Goal: Transaction & Acquisition: Purchase product/service

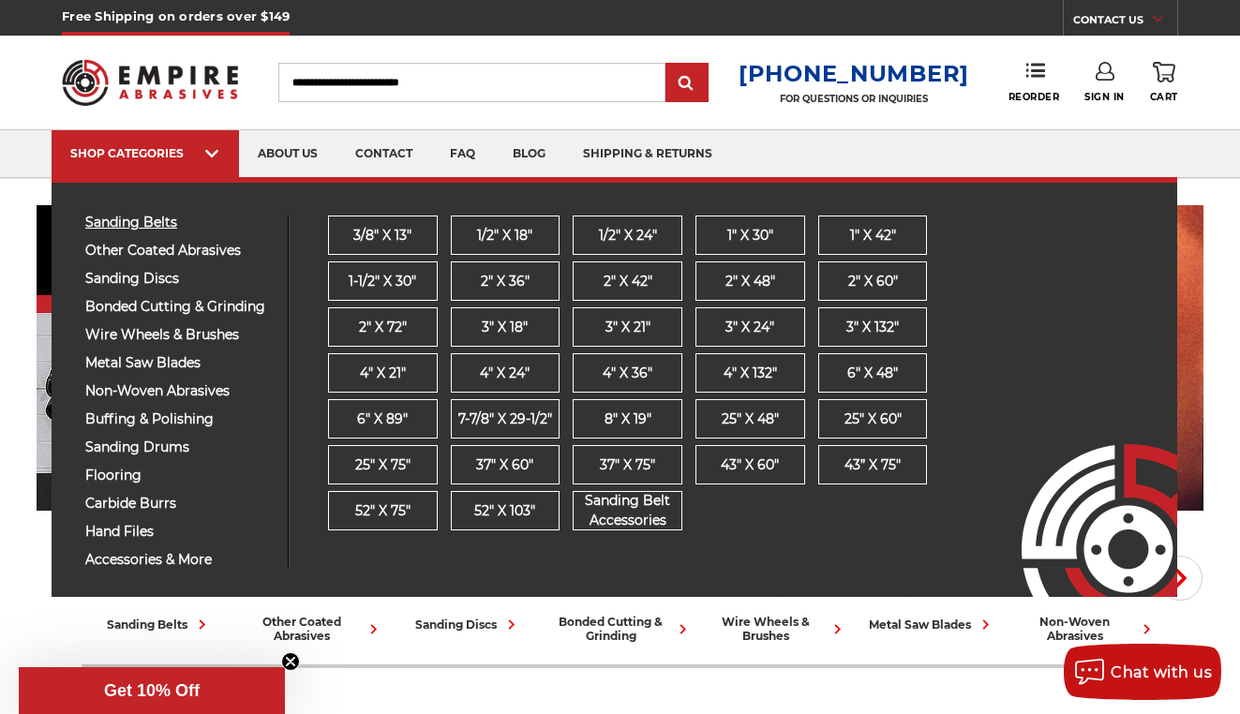
click at [129, 225] on span "sanding belts" at bounding box center [179, 223] width 188 height 14
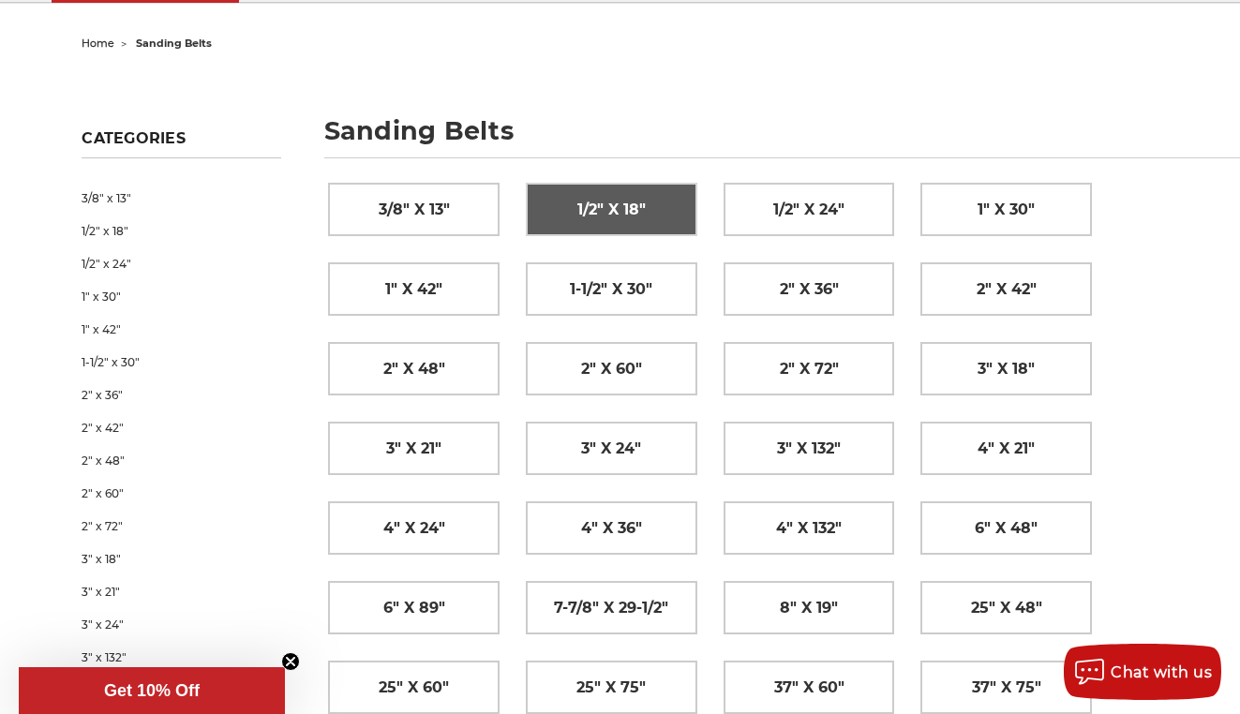
click at [609, 215] on span "1/2" x 18"" at bounding box center [611, 210] width 68 height 32
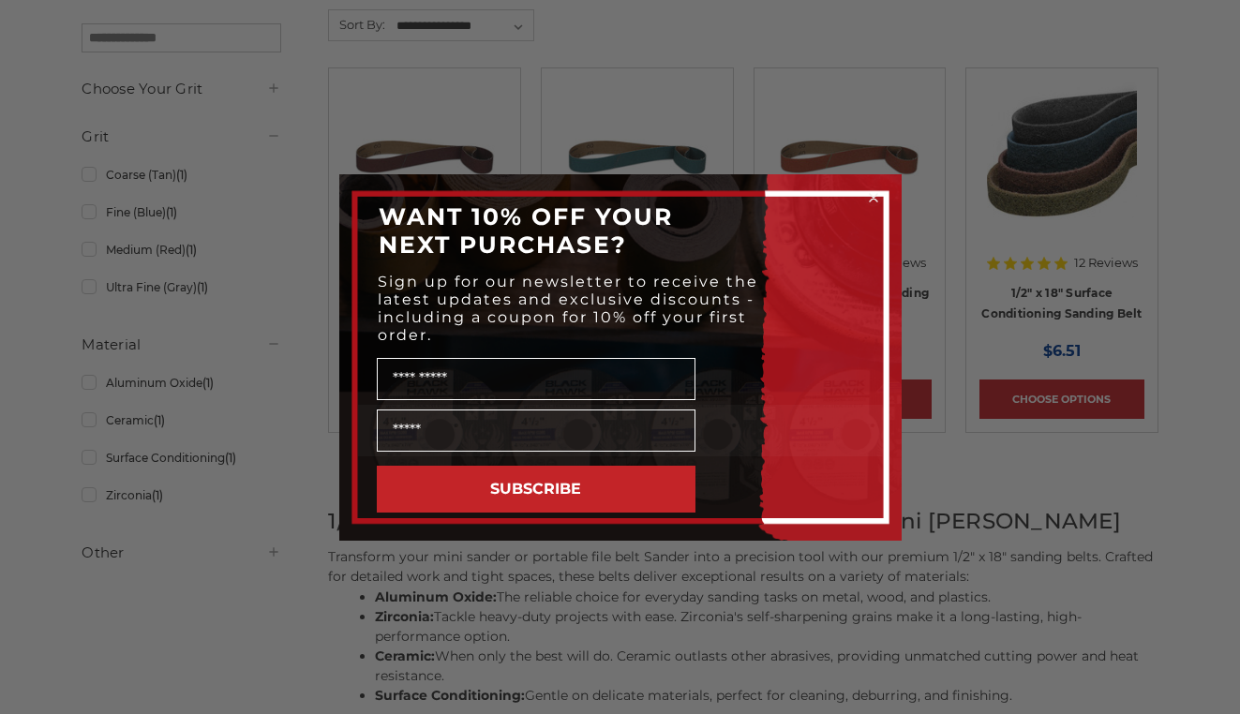
scroll to position [299, 0]
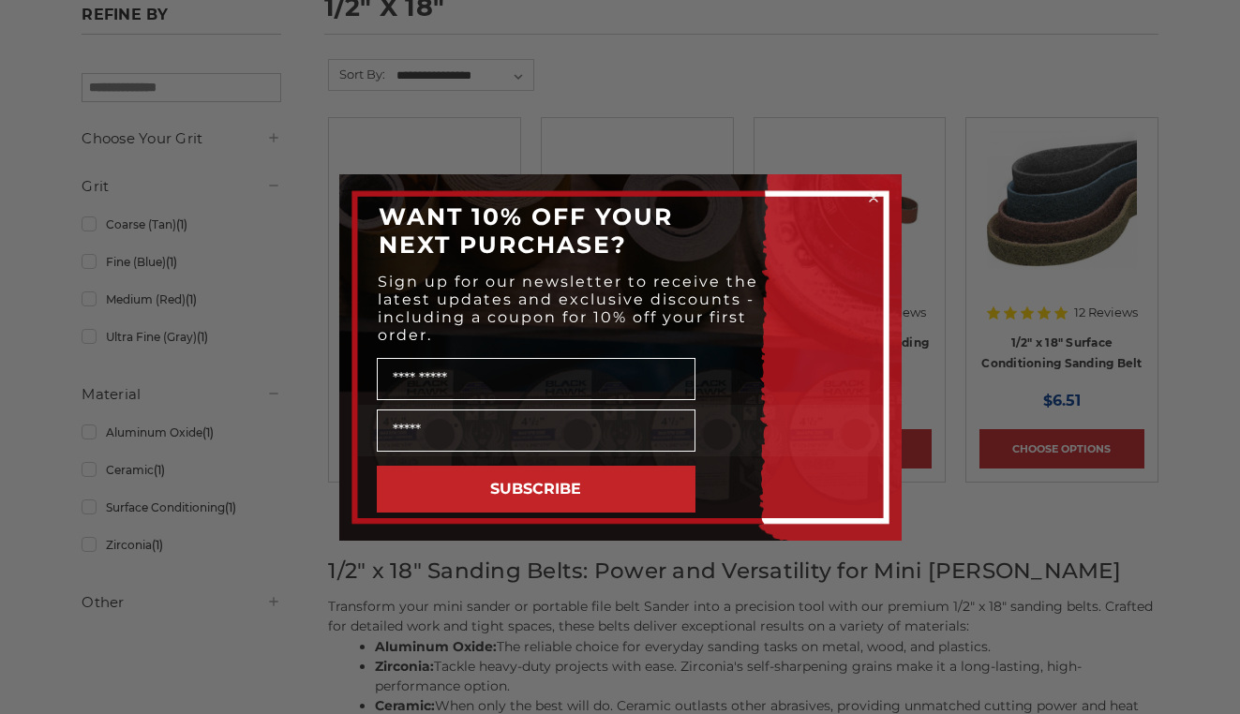
click at [873, 192] on circle "Close dialog" at bounding box center [873, 197] width 18 height 18
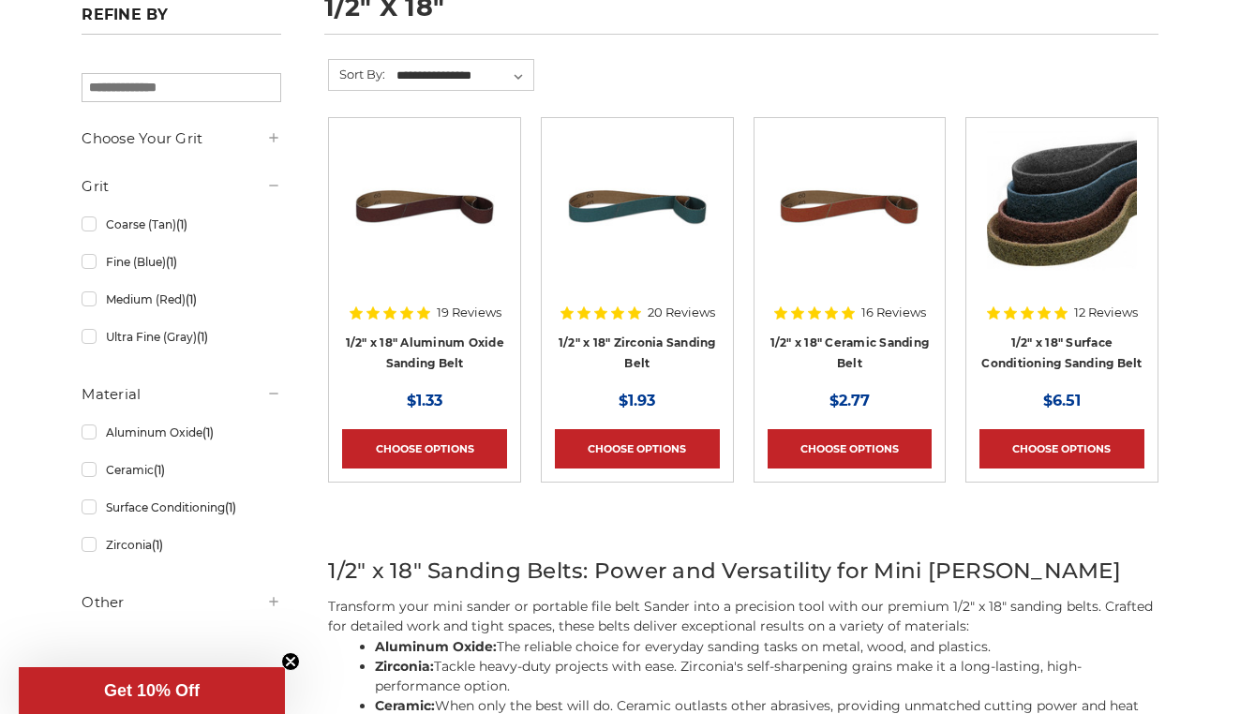
scroll to position [0, 0]
click at [1065, 350] on h4 "1/2" x 18" Surface Conditioning Sanding Belt" at bounding box center [1062, 358] width 165 height 52
click at [1059, 346] on link "1/2" x 18" Surface Conditioning Sanding Belt" at bounding box center [1062, 354] width 160 height 36
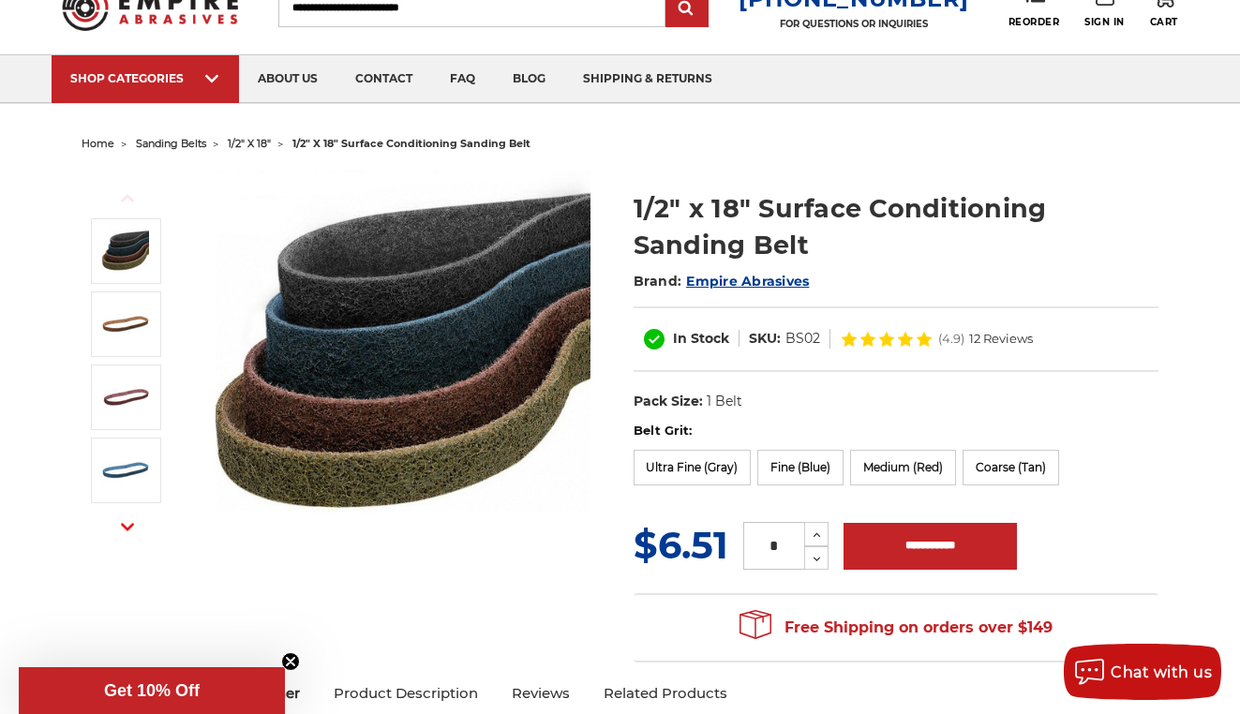
scroll to position [89, 0]
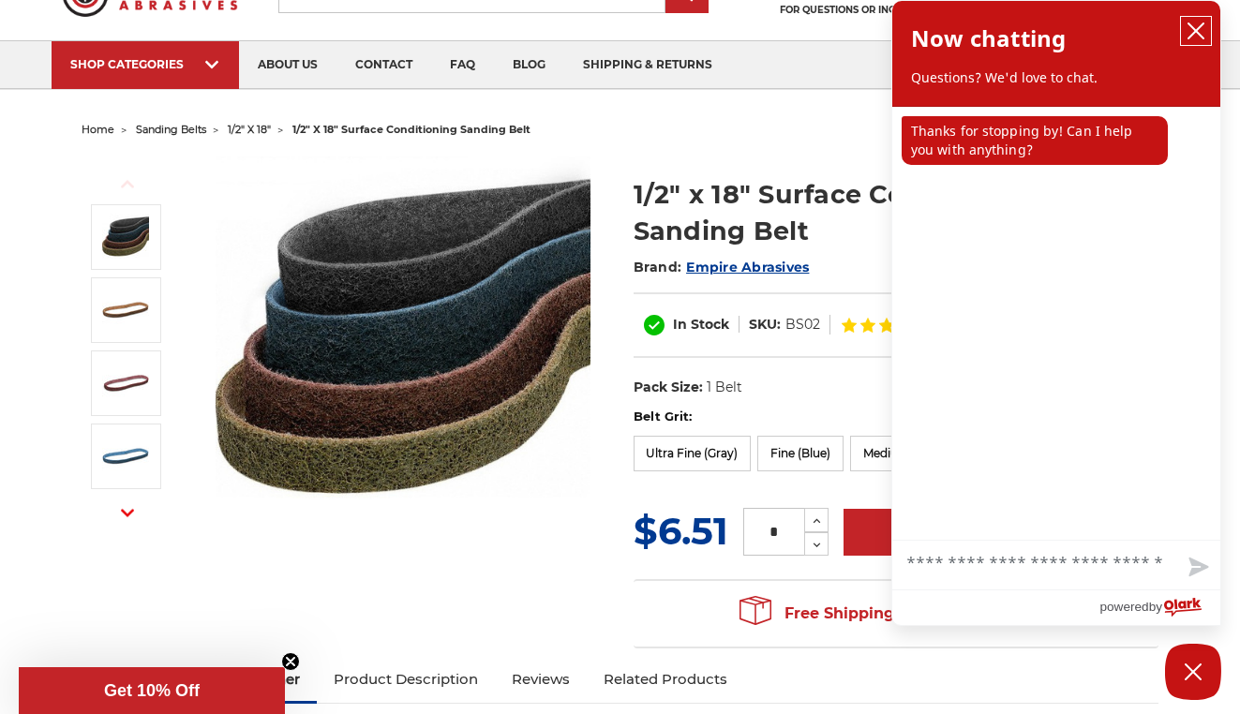
click at [1195, 28] on icon "close chatbox" at bounding box center [1196, 31] width 19 height 19
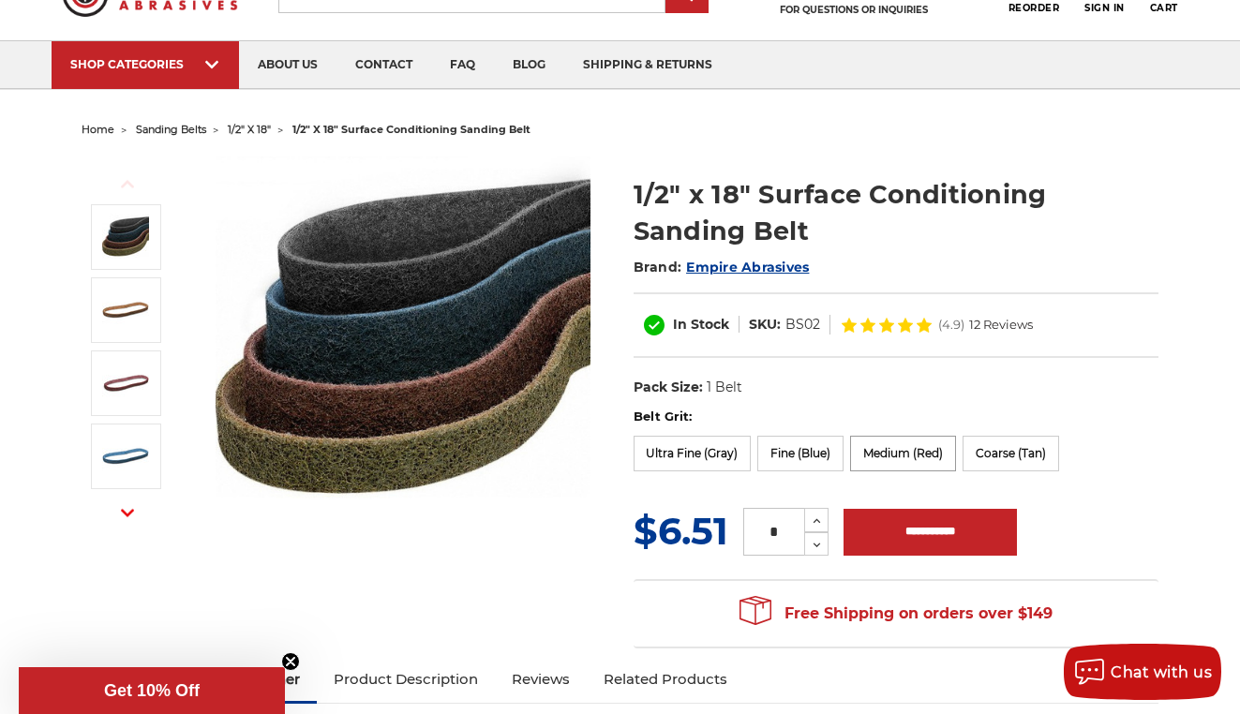
click at [920, 455] on label "Medium (Red)" at bounding box center [903, 454] width 106 height 36
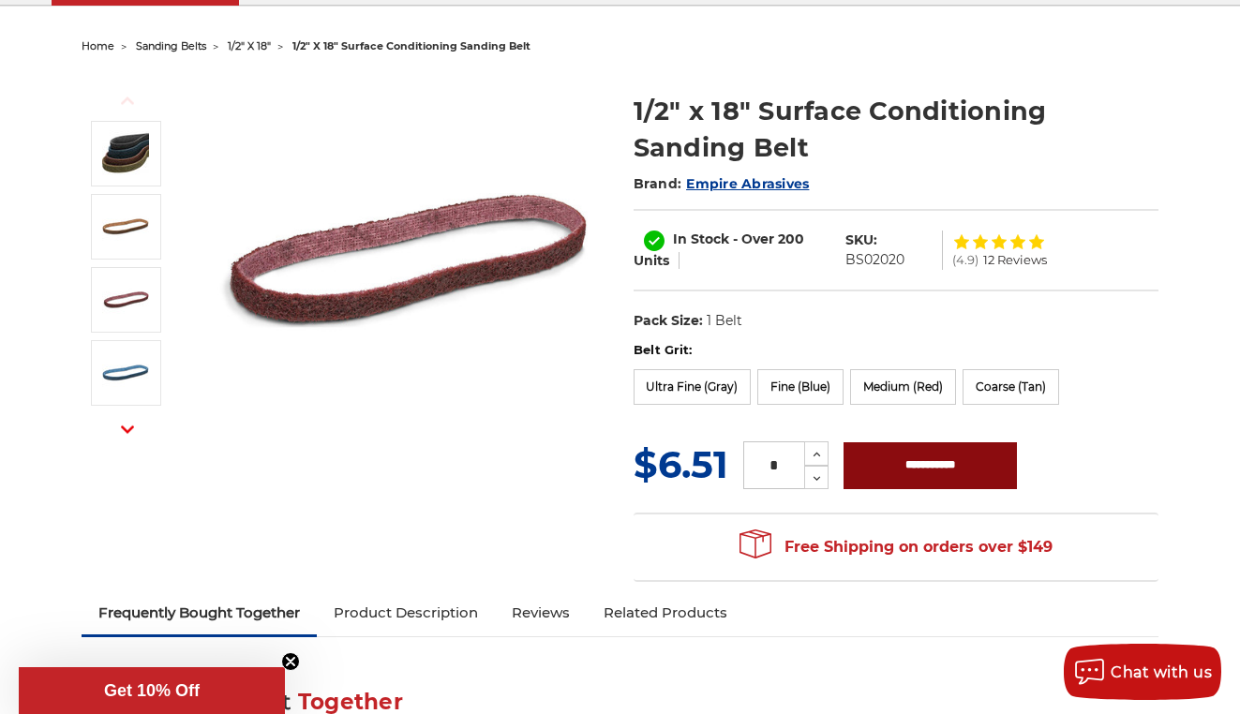
scroll to position [176, 0]
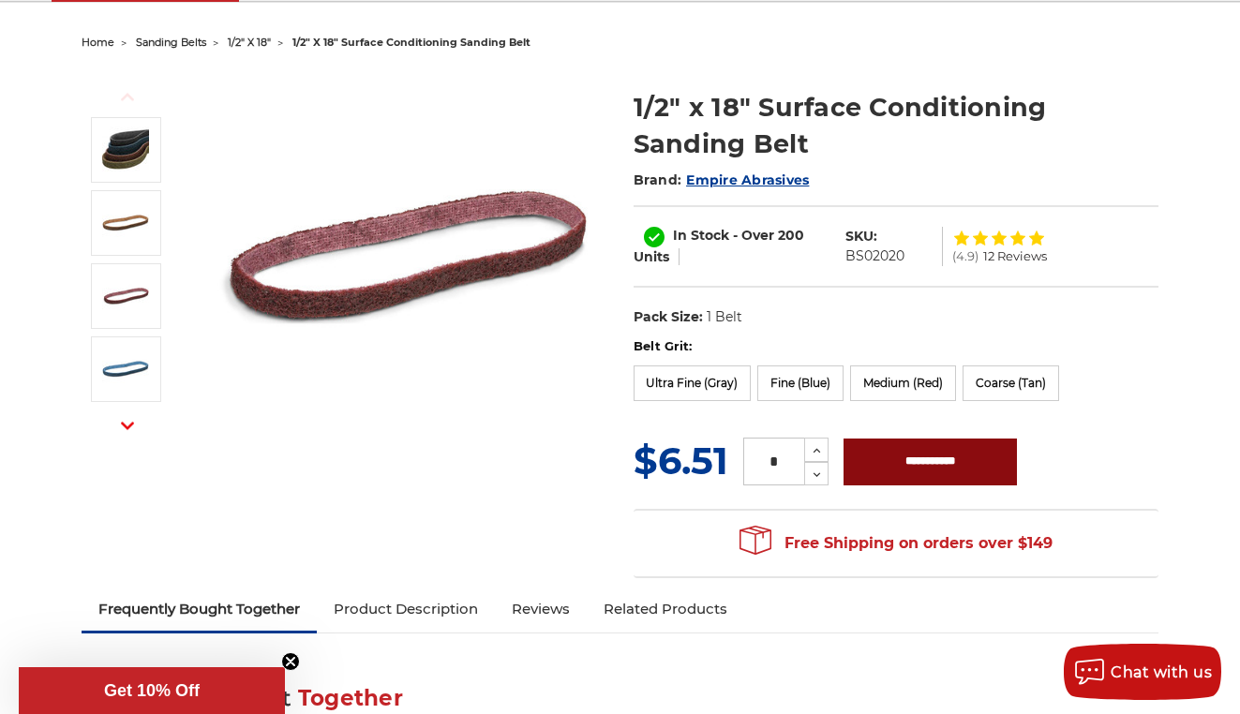
click at [920, 467] on input "**********" at bounding box center [930, 462] width 173 height 47
type input "**********"
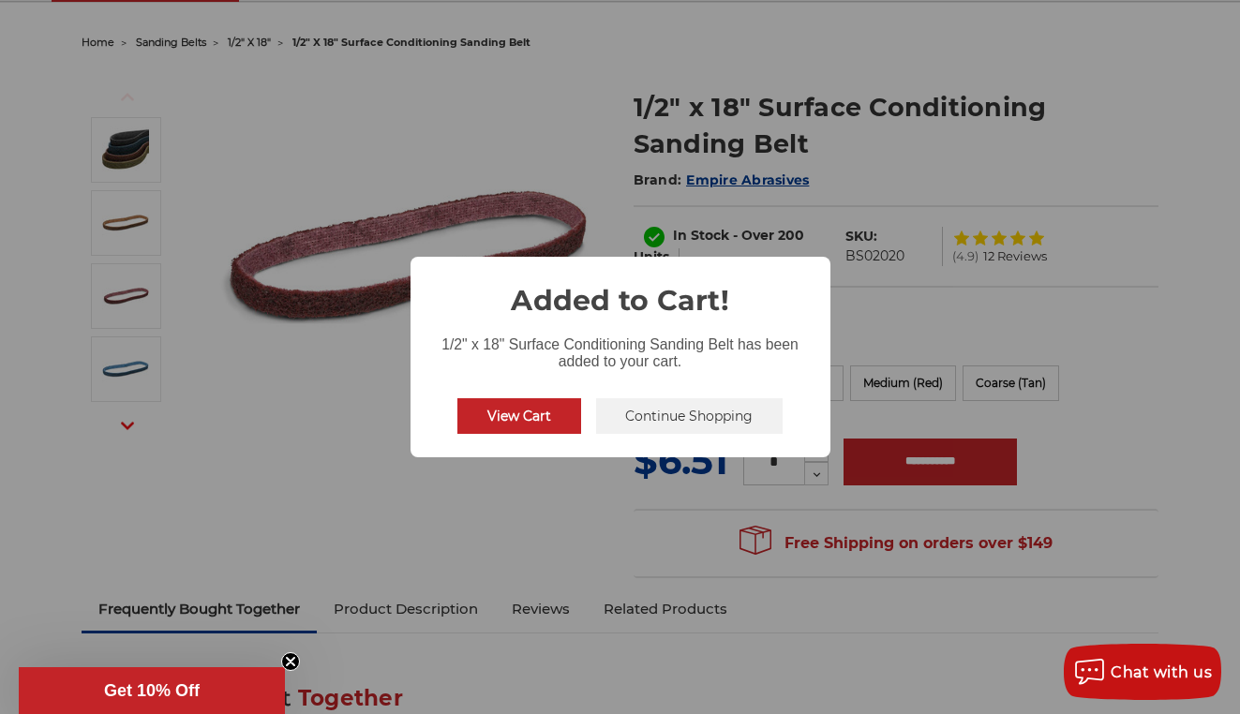
click at [677, 408] on button "Continue Shopping" at bounding box center [689, 416] width 187 height 36
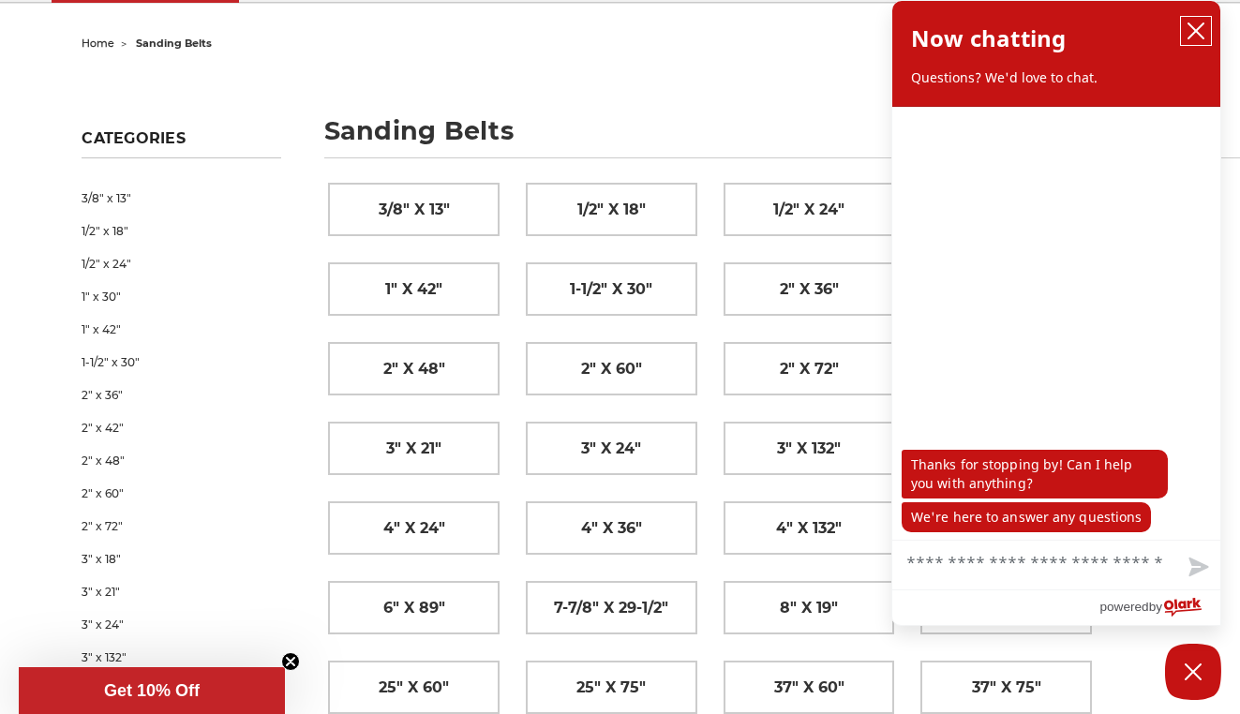
click at [1193, 34] on icon "close chatbox" at bounding box center [1196, 30] width 15 height 15
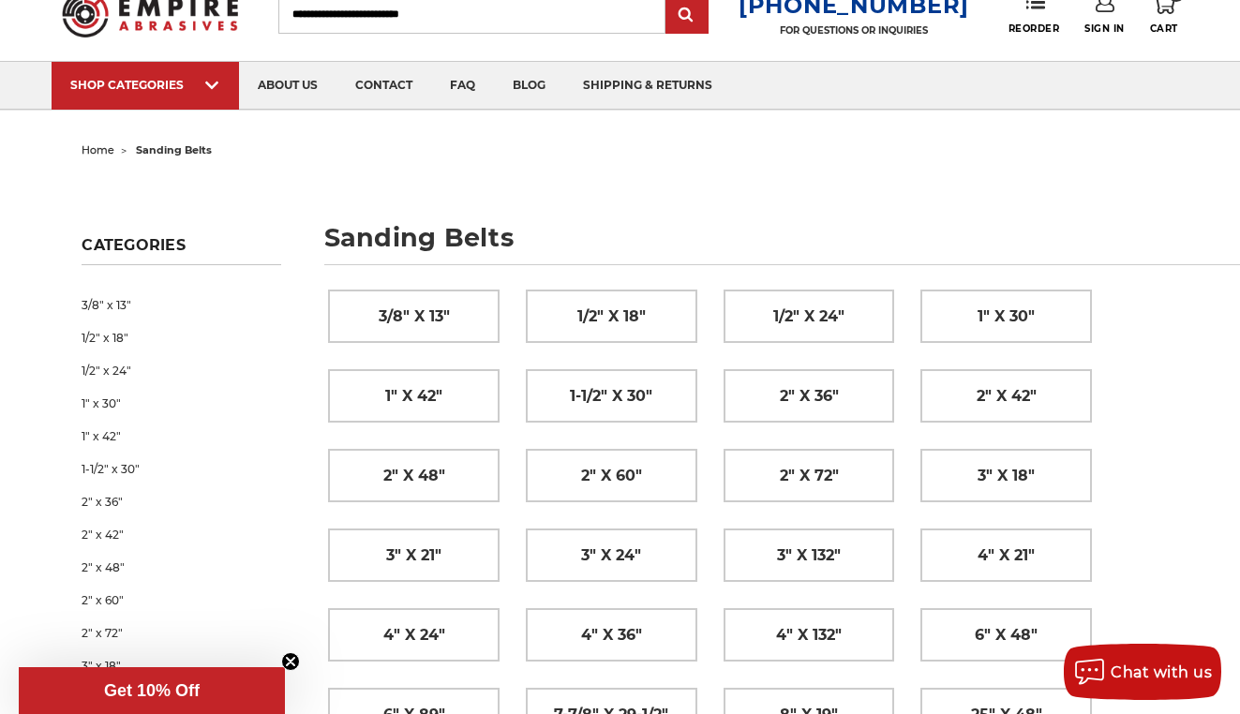
scroll to position [67, 0]
